Goal: Task Accomplishment & Management: Manage account settings

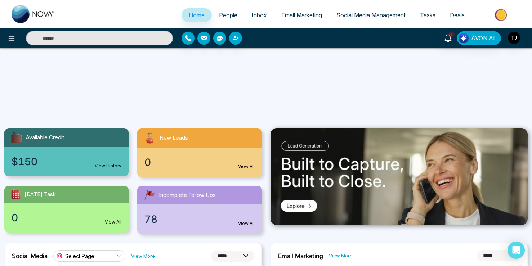
select select "*"
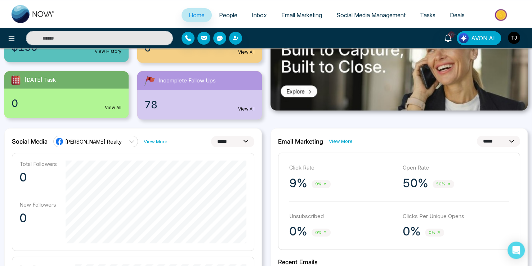
scroll to position [114, 0]
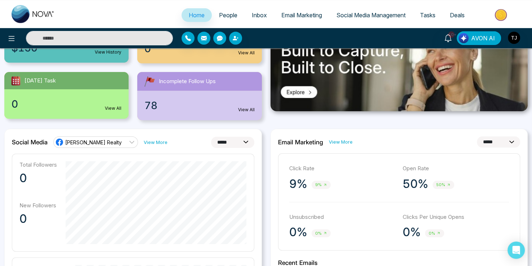
click at [80, 146] on link "[PERSON_NAME] Realty" at bounding box center [95, 142] width 85 height 12
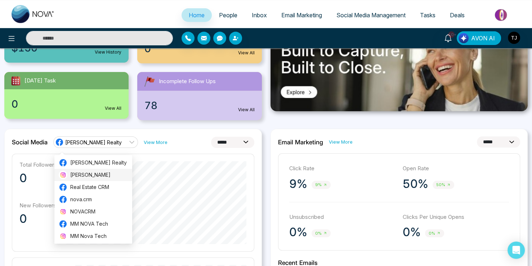
click at [86, 171] on li "[PERSON_NAME]" at bounding box center [93, 175] width 78 height 12
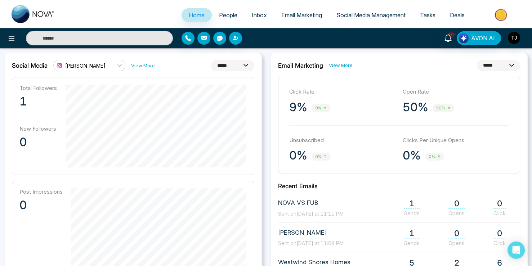
scroll to position [190, 0]
click at [95, 66] on span "[PERSON_NAME]" at bounding box center [85, 66] width 40 height 7
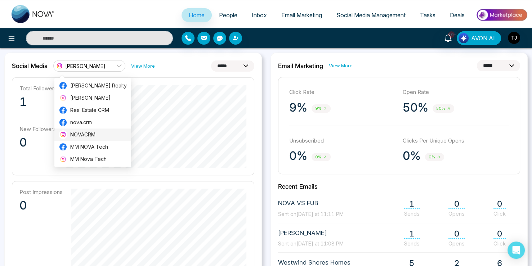
click at [85, 138] on span "NOVACRM" at bounding box center [98, 135] width 57 height 8
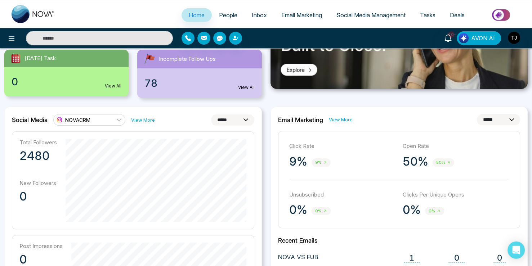
scroll to position [114, 0]
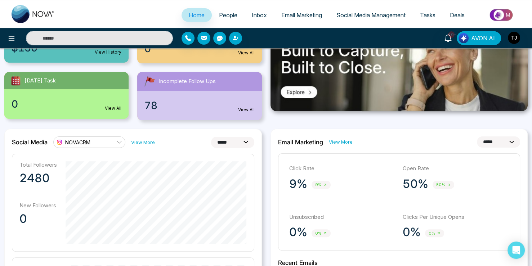
click at [85, 138] on div "NOVACRM" at bounding box center [72, 142] width 35 height 9
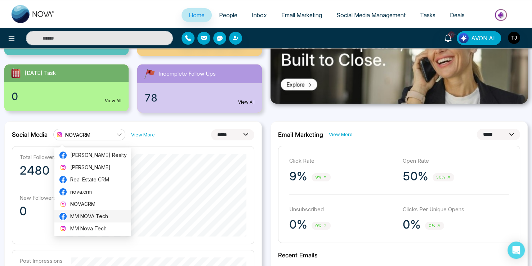
scroll to position [152, 0]
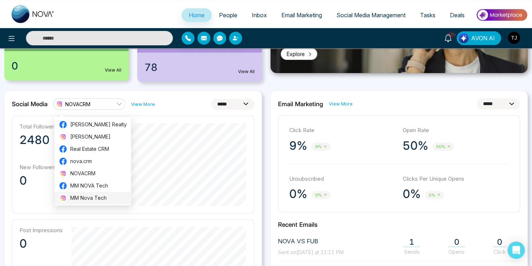
click at [84, 192] on li "MM Nova Tech" at bounding box center [92, 198] width 77 height 12
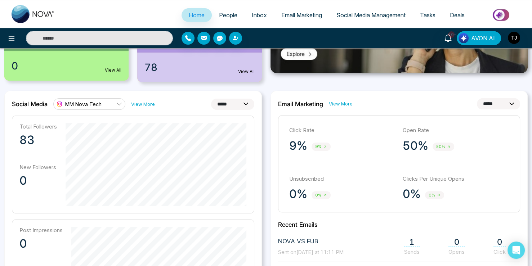
click at [84, 99] on link "MM Nova Tech" at bounding box center [89, 104] width 72 height 12
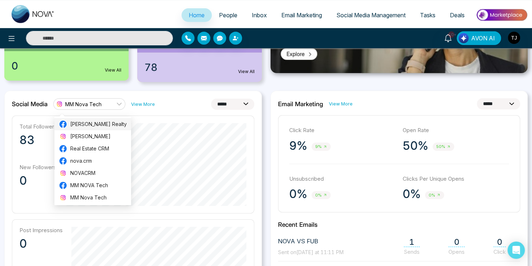
click at [90, 119] on li "[PERSON_NAME] Realty" at bounding box center [92, 124] width 77 height 12
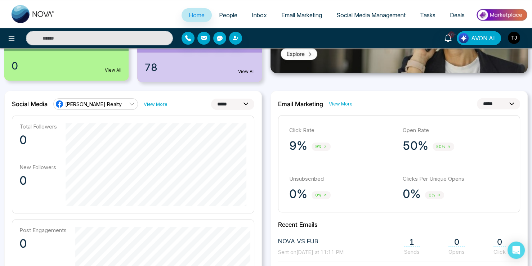
click at [108, 103] on span "[PERSON_NAME] Realty" at bounding box center [93, 104] width 57 height 7
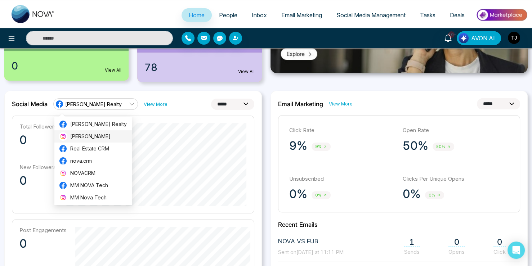
click at [98, 139] on span "[PERSON_NAME]" at bounding box center [99, 137] width 58 height 8
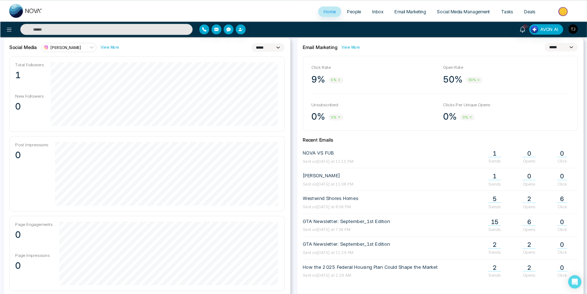
scroll to position [192, 0]
